Goal: Check status: Check status

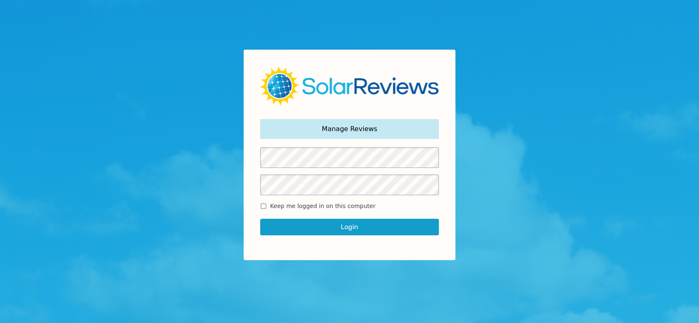
click at [262, 201] on form "Keep me logged in on this computer Login" at bounding box center [349, 195] width 179 height 96
click at [261, 206] on input "Keep me logged in on this computer" at bounding box center [263, 205] width 7 height 5
checkbox input "true"
click at [281, 229] on button "Login" at bounding box center [349, 227] width 179 height 17
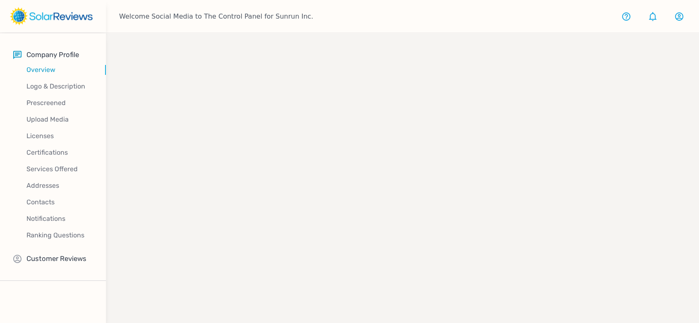
click at [369, 224] on div "company profile" at bounding box center [402, 194] width 593 height 323
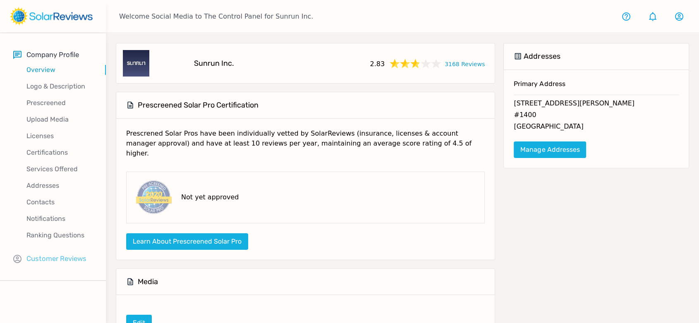
click at [63, 256] on p "Customer Reviews" at bounding box center [56, 258] width 60 height 10
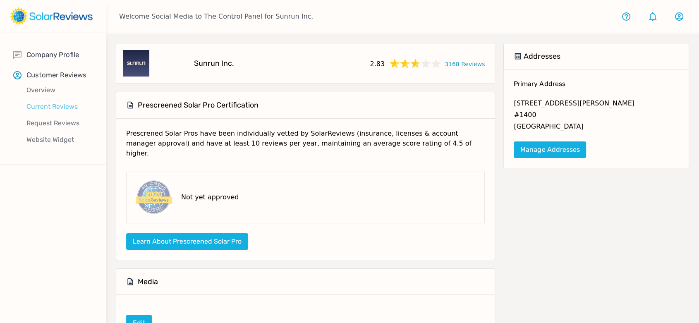
click at [41, 107] on p "Current Reviews" at bounding box center [59, 107] width 93 height 10
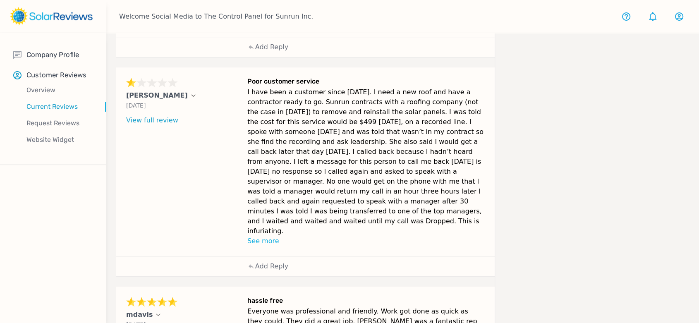
scroll to position [524, 0]
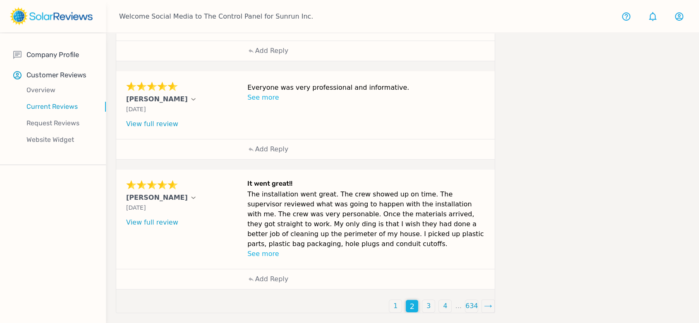
scroll to position [349, 0]
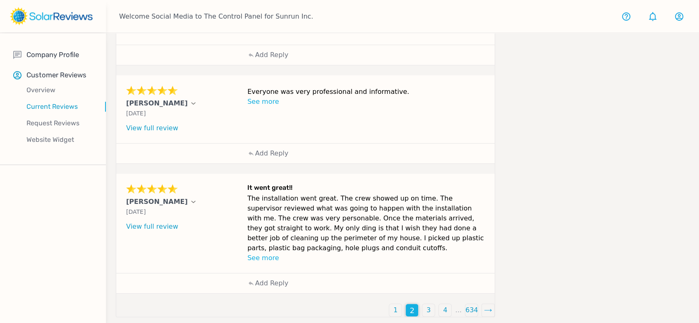
click at [422, 307] on div "3" at bounding box center [428, 310] width 12 height 12
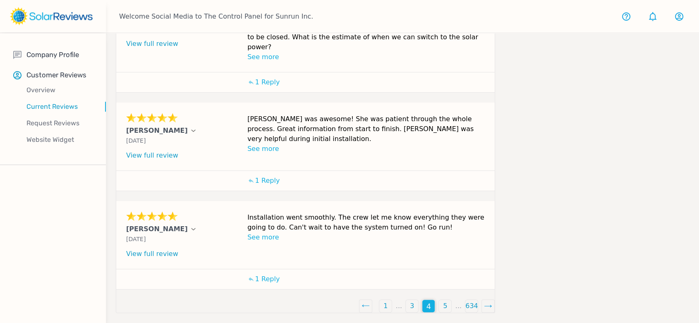
scroll to position [321, 0]
